Goal: Find specific page/section: Find specific page/section

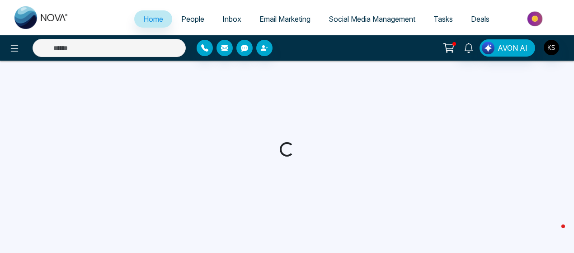
select select "*"
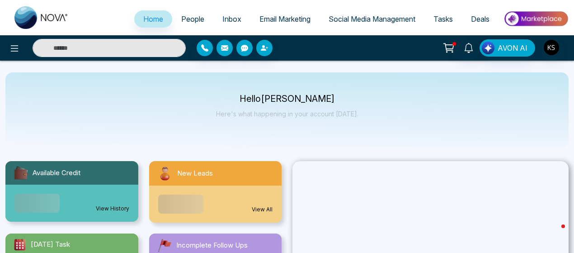
click at [133, 47] on input "text" at bounding box center [109, 48] width 153 height 18
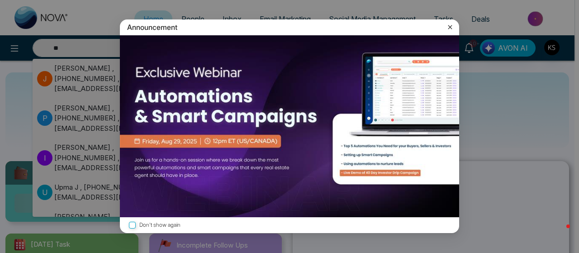
type input "**"
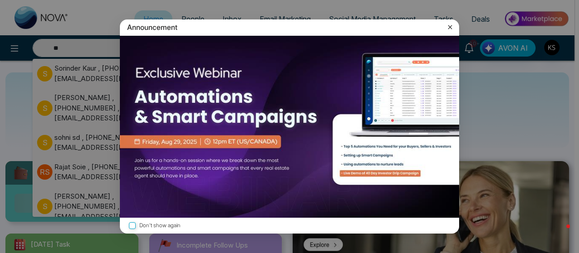
click at [451, 26] on icon at bounding box center [449, 27] width 9 height 9
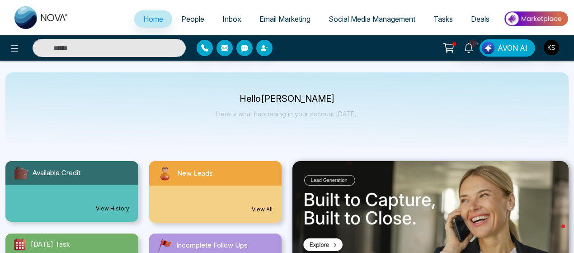
click at [117, 48] on input "text" at bounding box center [109, 48] width 153 height 18
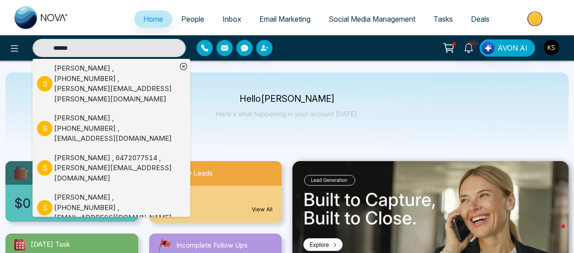
type input "*****"
click at [70, 86] on div "[PERSON_NAME] , [PHONE_NUMBER] , [PERSON_NAME][EMAIL_ADDRESS][PERSON_NAME][DOMA…" at bounding box center [115, 83] width 123 height 41
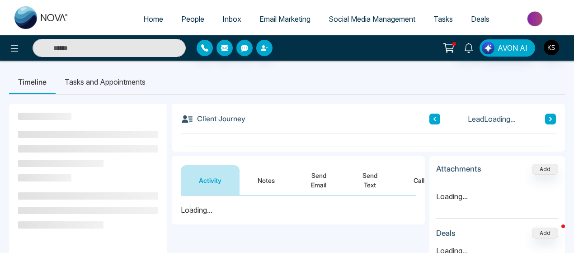
click at [269, 177] on button "Notes" at bounding box center [266, 180] width 53 height 30
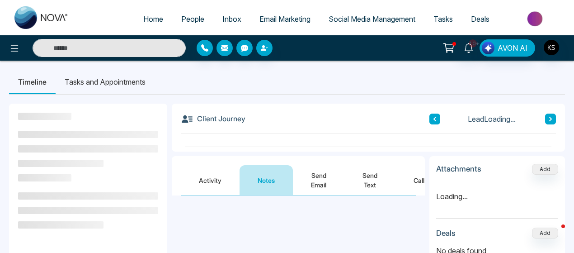
click at [217, 179] on button "Activity" at bounding box center [210, 180] width 59 height 30
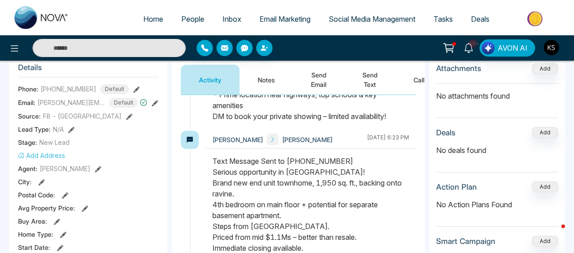
scroll to position [1449, 0]
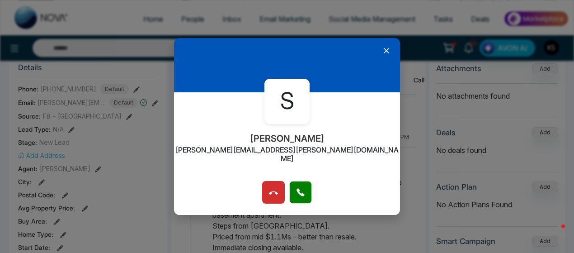
click at [384, 54] on icon at bounding box center [386, 50] width 9 height 9
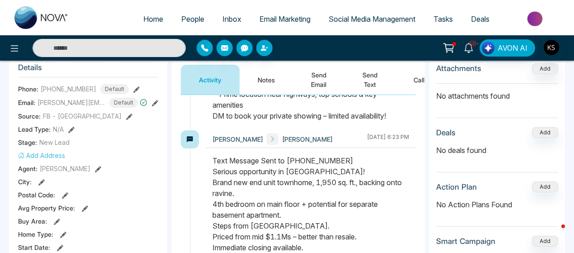
click at [115, 47] on input "text" at bounding box center [109, 48] width 153 height 18
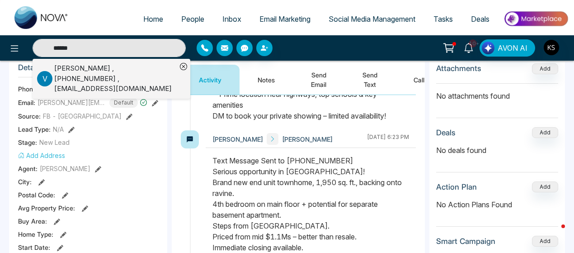
type input "******"
click at [97, 72] on div "[PERSON_NAME] , [PHONE_NUMBER] , [EMAIL_ADDRESS][DOMAIN_NAME]" at bounding box center [115, 78] width 123 height 31
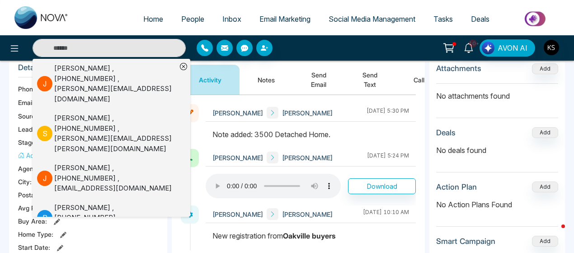
scroll to position [176, 0]
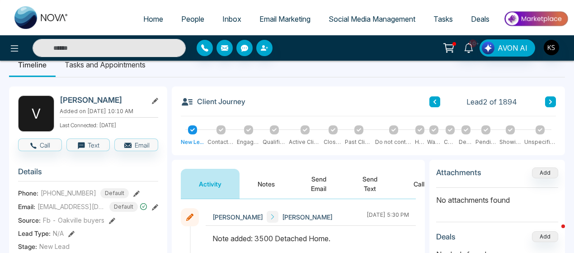
scroll to position [0, 0]
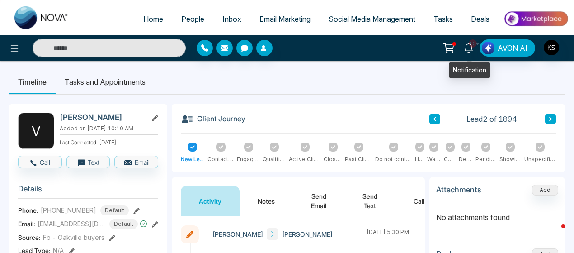
click at [472, 49] on icon at bounding box center [469, 48] width 10 height 10
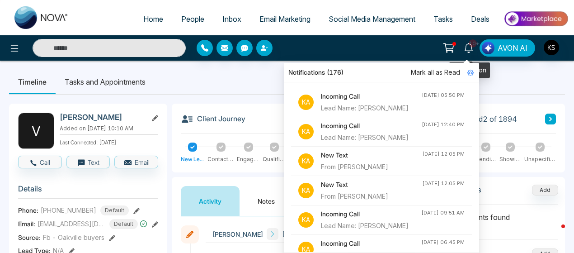
click at [472, 49] on icon at bounding box center [469, 48] width 10 height 10
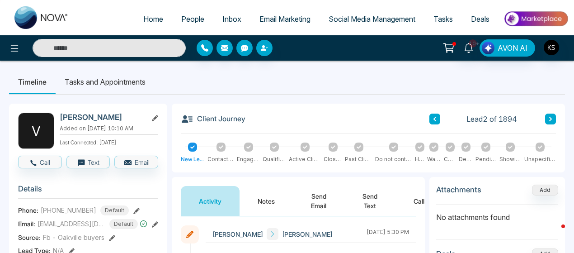
click at [395, 71] on ul "Timeline Tasks and Appointments" at bounding box center [287, 82] width 556 height 24
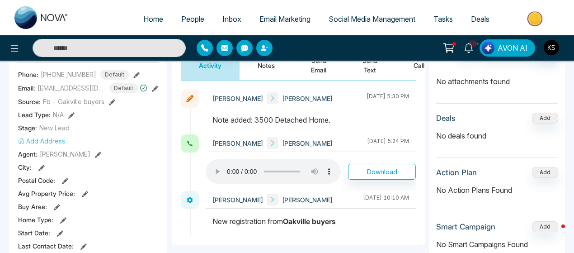
scroll to position [136, 0]
